Goal: Information Seeking & Learning: Learn about a topic

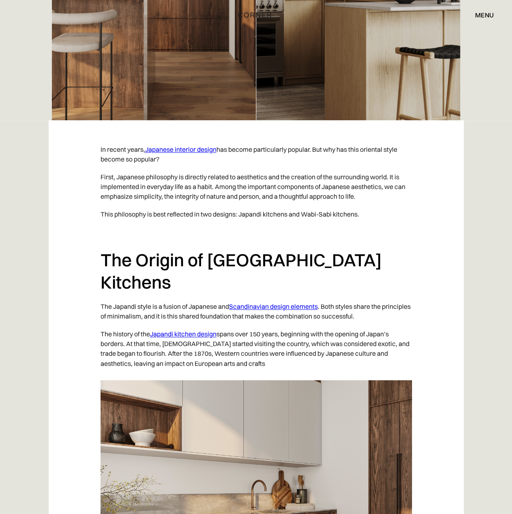
scroll to position [540, 0]
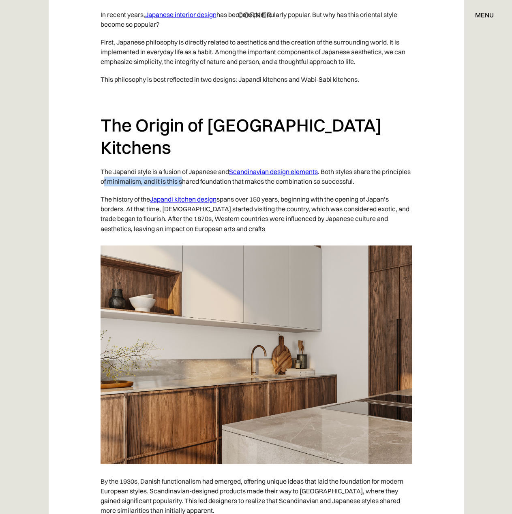
drag, startPoint x: 134, startPoint y: 159, endPoint x: 212, endPoint y: 158, distance: 78.6
click at [212, 163] on p "The Japandi style is a fusion of Japanese and Scandinavian design elements . Bo…" at bounding box center [255, 177] width 311 height 28
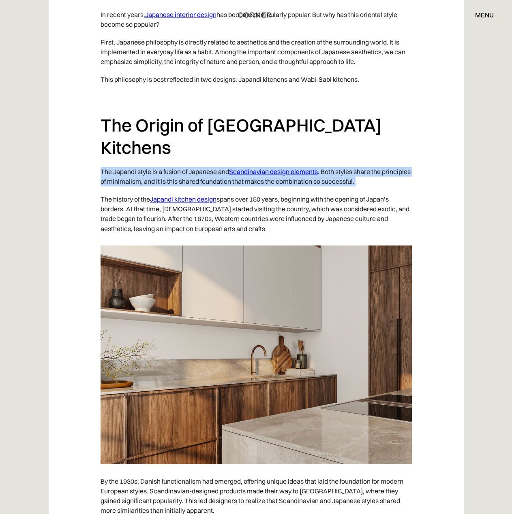
click at [212, 163] on p "The Japandi style is a fusion of Japanese and Scandinavian design elements . Bo…" at bounding box center [255, 177] width 311 height 28
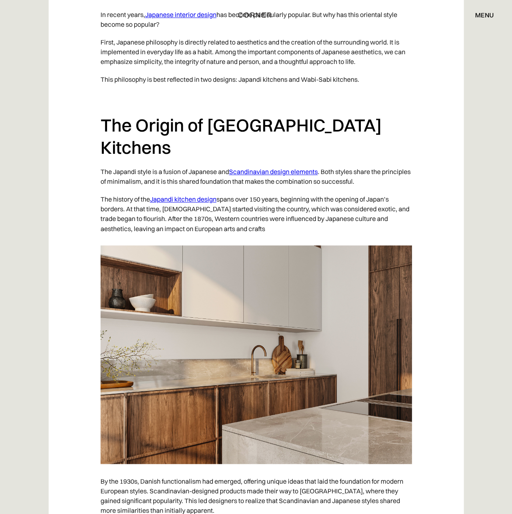
click at [261, 190] on p "The history of the Japandi kitchen design spans over 150 years, beginning with …" at bounding box center [255, 213] width 311 height 47
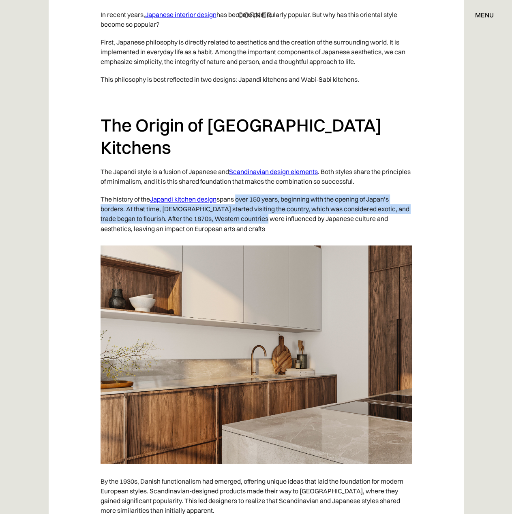
drag, startPoint x: 238, startPoint y: 179, endPoint x: 252, endPoint y: 194, distance: 20.7
click at [252, 194] on p "The history of the Japandi kitchen design spans over 150 years, beginning with …" at bounding box center [255, 213] width 311 height 47
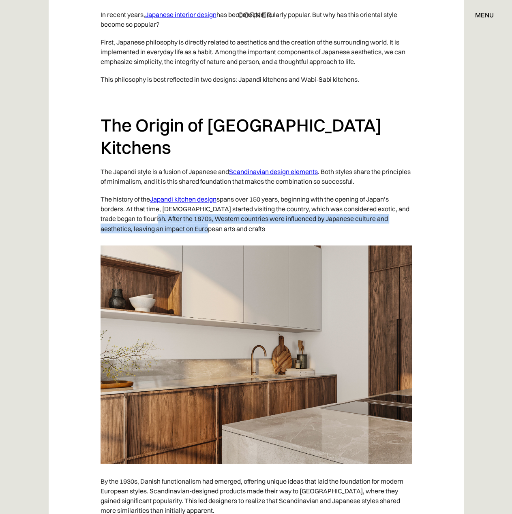
drag, startPoint x: 140, startPoint y: 192, endPoint x: 174, endPoint y: 205, distance: 36.0
click at [174, 205] on p "The history of the Japandi kitchen design spans over 150 years, beginning with …" at bounding box center [255, 213] width 311 height 47
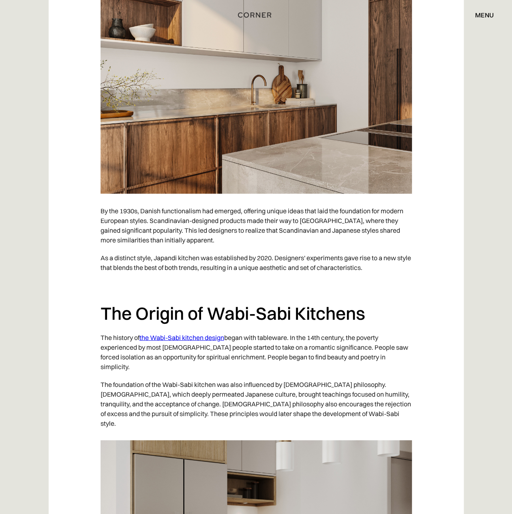
scroll to position [945, 0]
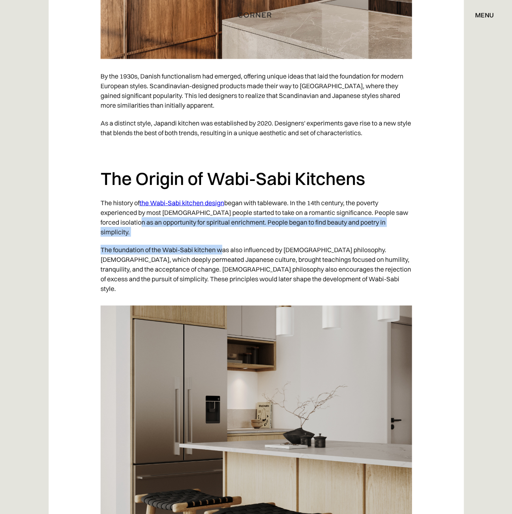
drag, startPoint x: 147, startPoint y: 201, endPoint x: 221, endPoint y: 220, distance: 76.8
click at [221, 241] on p "The foundation of the Wabi-Sabi kitchen was also influenced by Zen philosophy. …" at bounding box center [255, 269] width 311 height 57
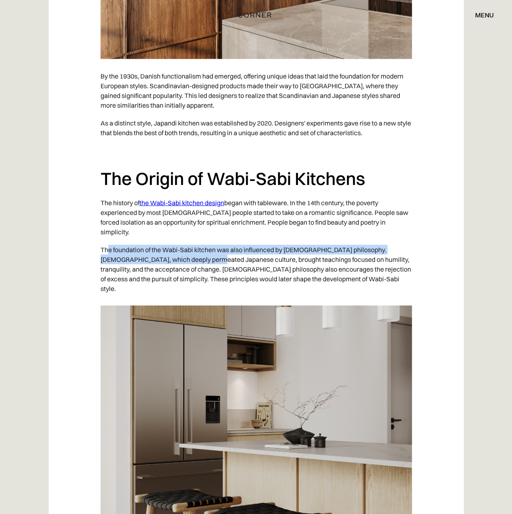
drag, startPoint x: 107, startPoint y: 218, endPoint x: 203, endPoint y: 229, distance: 96.6
click at [203, 241] on p "The foundation of the Wabi-Sabi kitchen was also influenced by Zen philosophy. …" at bounding box center [255, 269] width 311 height 57
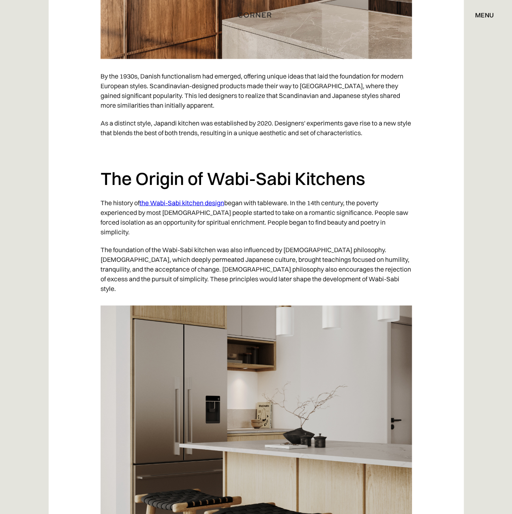
click at [207, 241] on p "The foundation of the Wabi-Sabi kitchen was also influenced by Zen philosophy. …" at bounding box center [255, 269] width 311 height 57
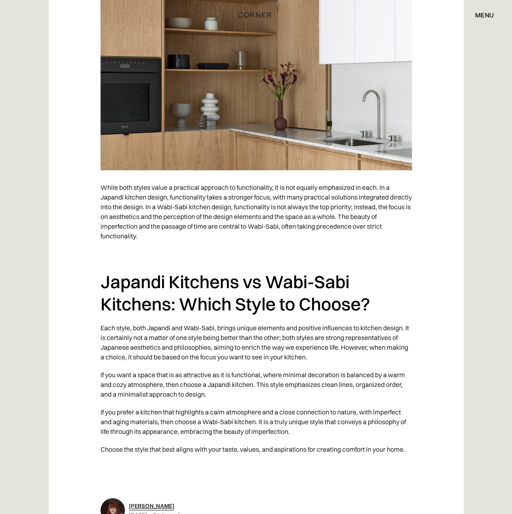
scroll to position [4186, 0]
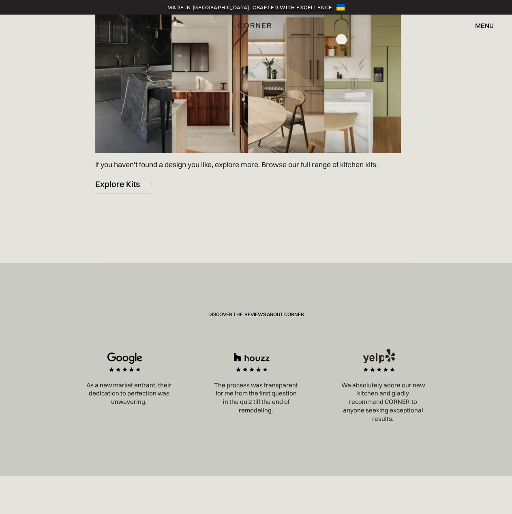
scroll to position [1350, 0]
